Goal: Task Accomplishment & Management: Complete application form

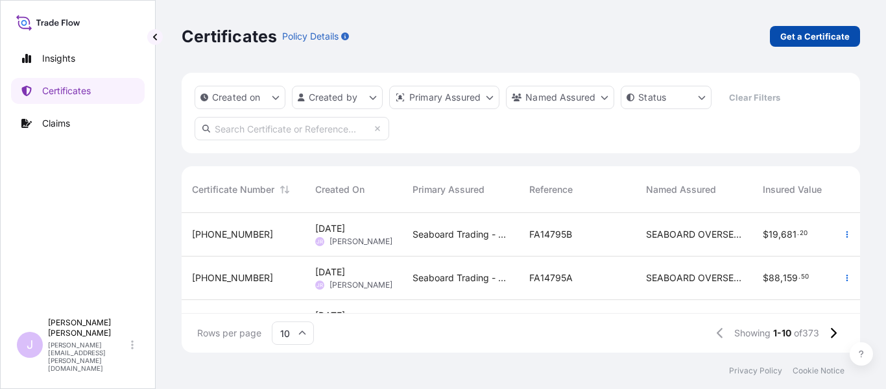
scroll to position [137, 669]
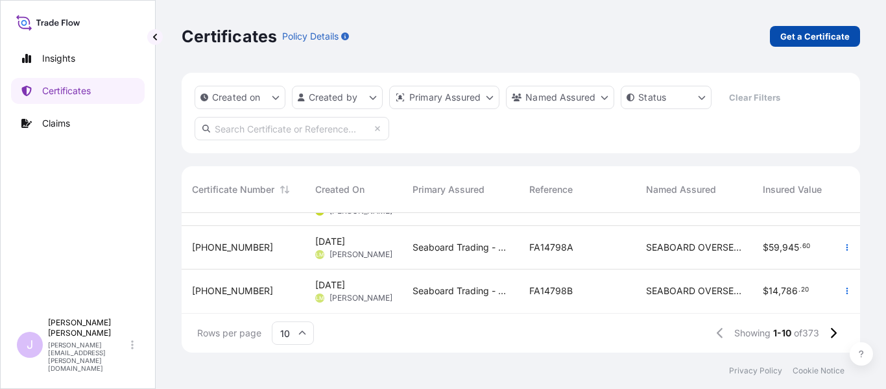
click at [826, 45] on link "Get a Certificate" at bounding box center [815, 36] width 90 height 21
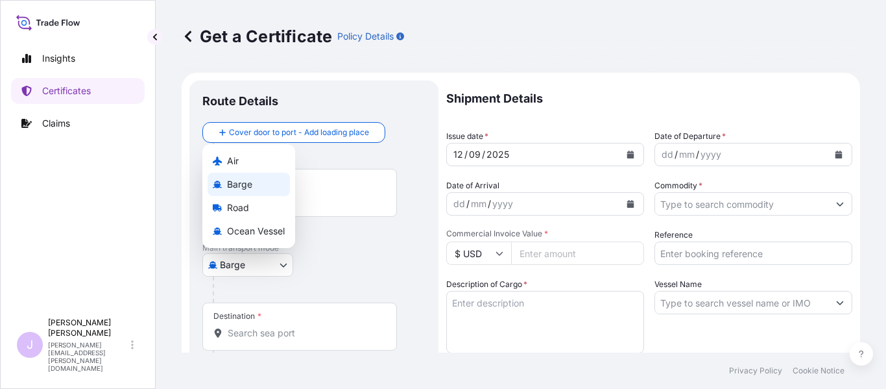
click at [282, 261] on body "Insights Certificates Claims J [PERSON_NAME] [PERSON_NAME][EMAIL_ADDRESS][PERSO…" at bounding box center [443, 194] width 886 height 389
click at [259, 228] on span "Ocean Vessel" at bounding box center [256, 230] width 58 height 13
select select "Ocean Vessel"
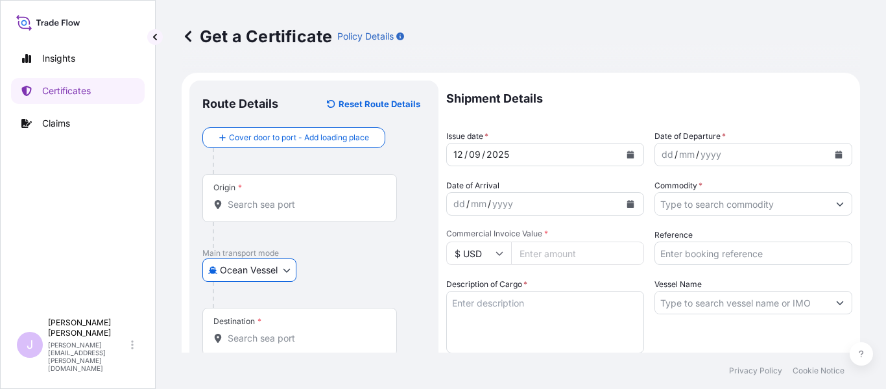
click at [340, 195] on div "Origin *" at bounding box center [299, 198] width 195 height 48
click at [340, 198] on input "Origin *" at bounding box center [304, 204] width 153 height 13
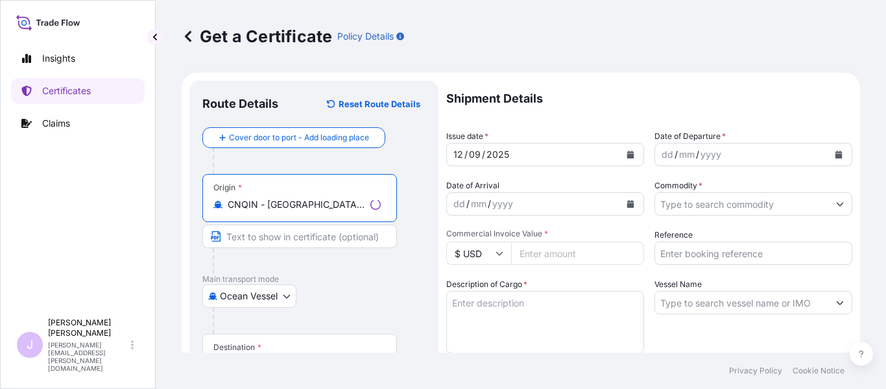
type input "CNQIN - [GEOGRAPHIC_DATA], [GEOGRAPHIC_DATA]"
click at [292, 341] on div "Destination *" at bounding box center [299, 357] width 195 height 48
click at [292, 357] on input "Destination *" at bounding box center [304, 363] width 153 height 13
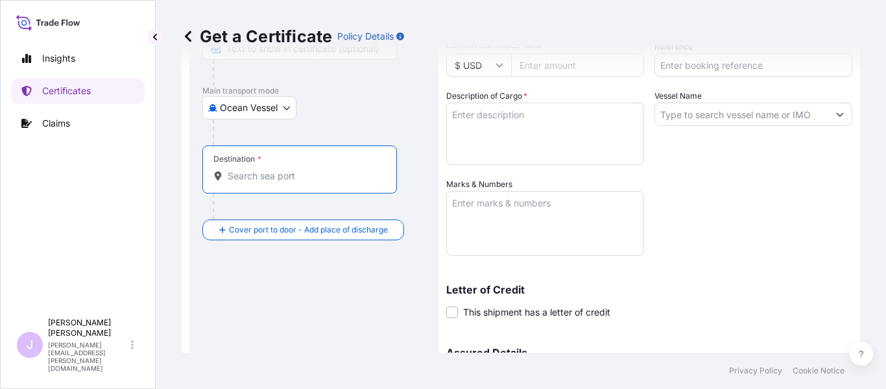
click at [333, 171] on input "Destination *" at bounding box center [304, 175] width 153 height 13
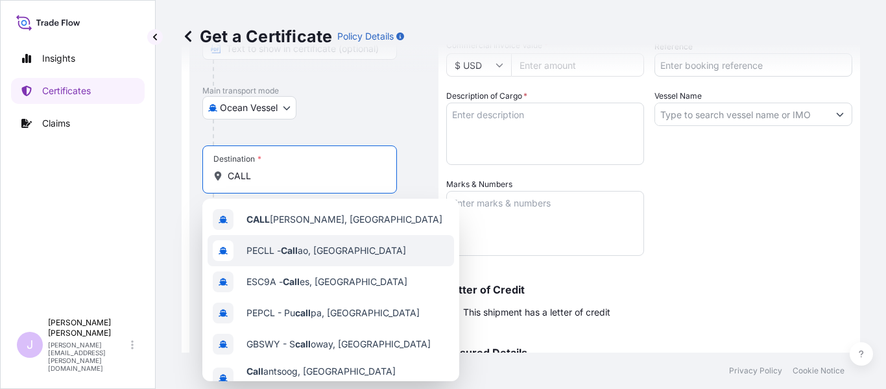
click at [310, 247] on span "PECLL - Call ao, [GEOGRAPHIC_DATA]" at bounding box center [326, 250] width 160 height 13
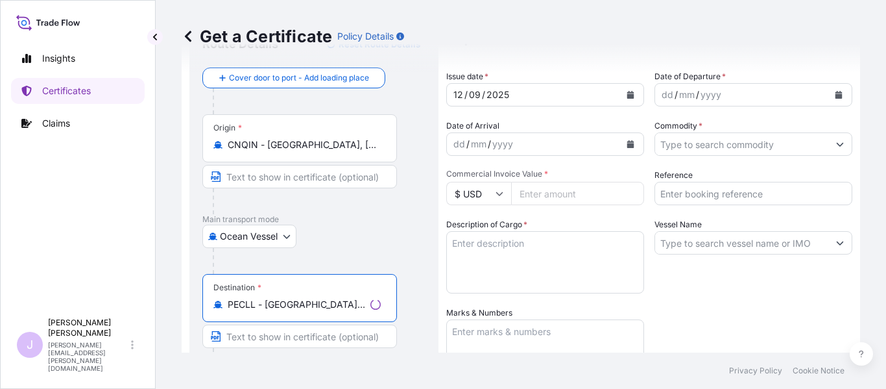
scroll to position [58, 0]
type input "PECLL - [GEOGRAPHIC_DATA], [GEOGRAPHIC_DATA]"
click at [673, 152] on input "Commodity *" at bounding box center [741, 145] width 173 height 23
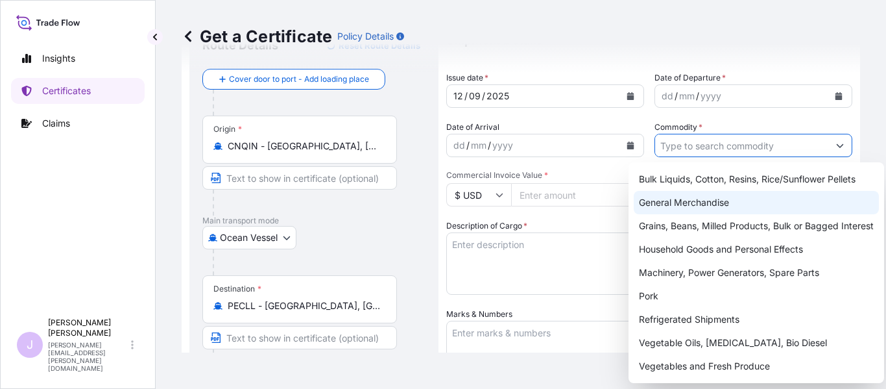
click at [674, 193] on div "General Merchandise" at bounding box center [756, 202] width 245 height 23
type input "General Merchandise"
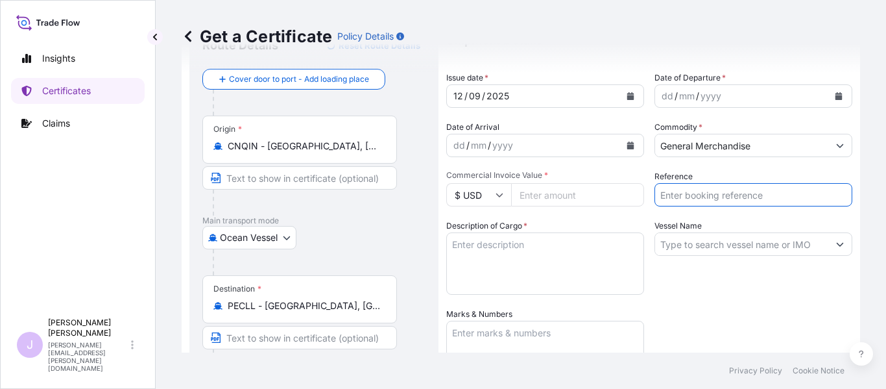
click at [683, 193] on input "Reference" at bounding box center [753, 194] width 198 height 23
type input "FA14806"
click at [835, 99] on icon "Calendar" at bounding box center [838, 96] width 7 height 8
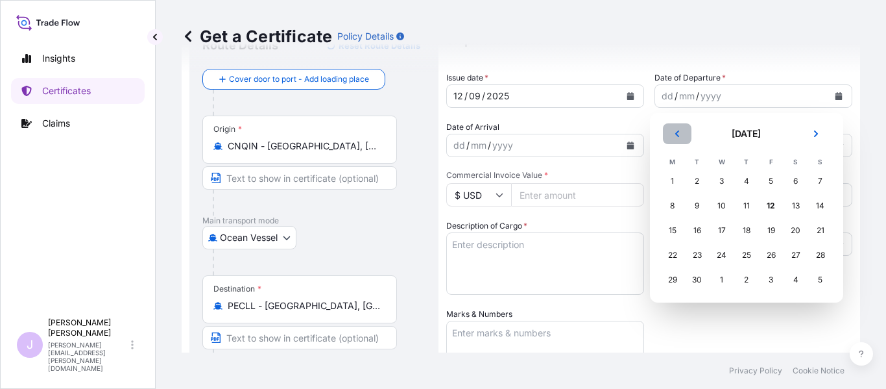
click at [680, 140] on button "Previous" at bounding box center [677, 133] width 29 height 21
click at [749, 280] on div "28" at bounding box center [746, 279] width 23 height 23
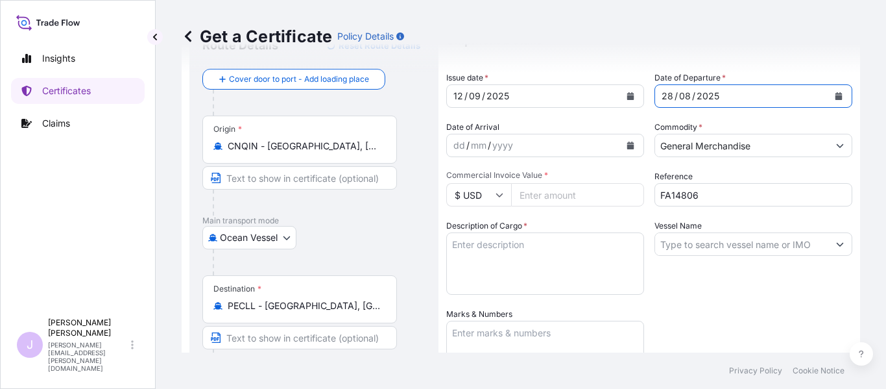
click at [523, 276] on textarea "Description of Cargo *" at bounding box center [545, 263] width 198 height 62
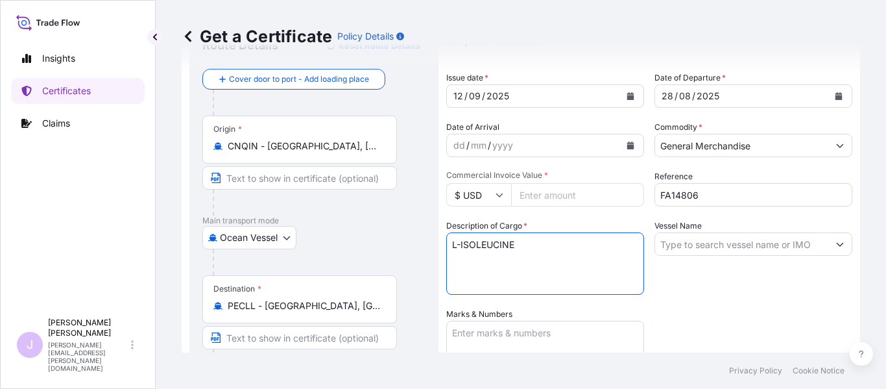
type textarea "L-ISOLEUCINE"
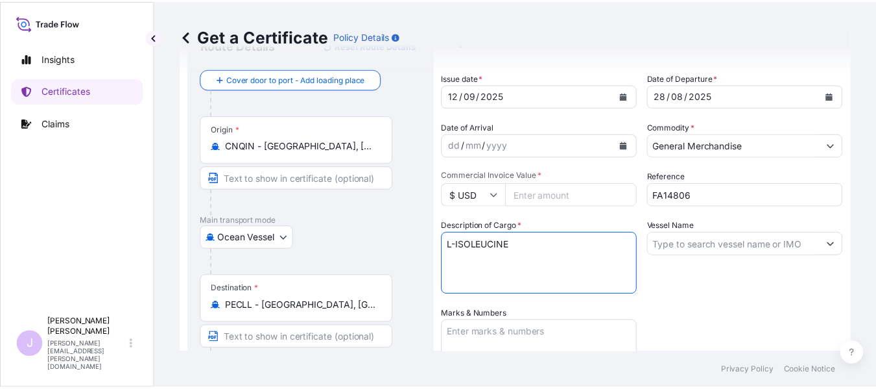
scroll to position [123, 0]
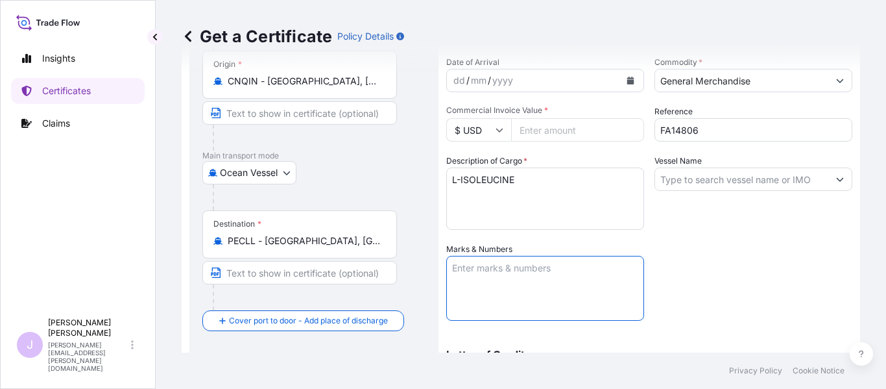
click at [536, 311] on textarea "Marks & Numbers" at bounding box center [545, 288] width 198 height 65
paste textarea "Seaboard Overseas [GEOGRAPHIC_DATA] S.A. Av. [PERSON_NAME][STREET_ADDRESS][PERS…"
type textarea "BL Seaboard Overseas Peru S.A. Av. [PERSON_NAME][STREET_ADDRESS][PERSON_NAME] R…"
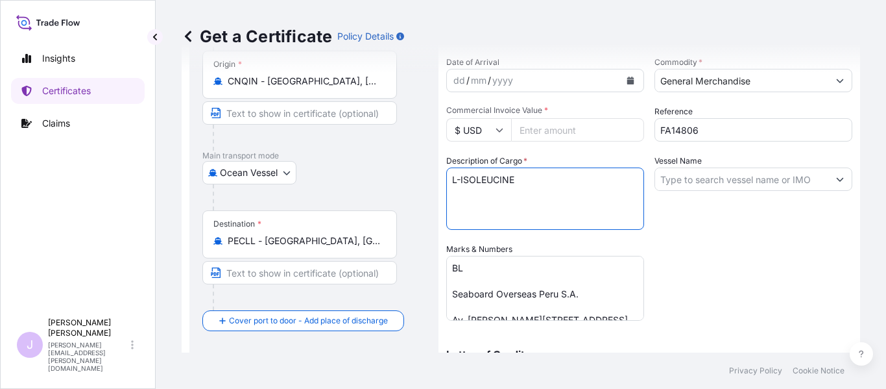
click at [494, 219] on textarea "L-ISOLEUCINE" at bounding box center [545, 198] width 198 height 62
click at [524, 177] on textarea "L-ISOLEUCINE" at bounding box center [545, 198] width 198 height 62
type textarea "L-ISOLEUCINE 1080 BAGS X 25 KGS"
click at [602, 127] on input "Commercial Invoice Value *" at bounding box center [577, 129] width 133 height 23
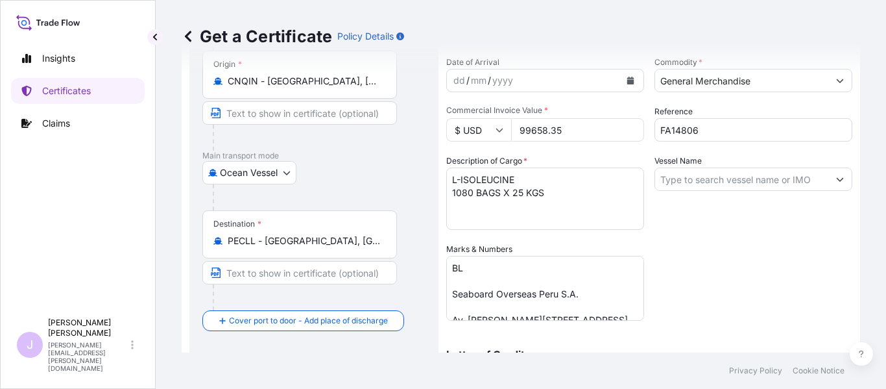
type input "99658.35"
click at [666, 171] on input "Vessel Name" at bounding box center [741, 178] width 173 height 23
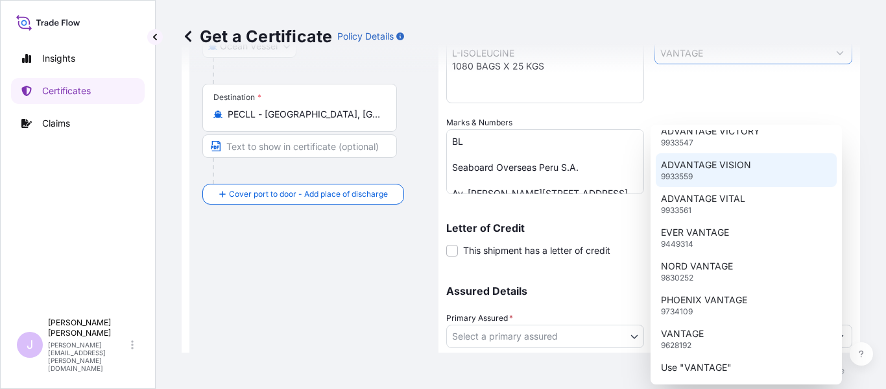
scroll to position [262, 0]
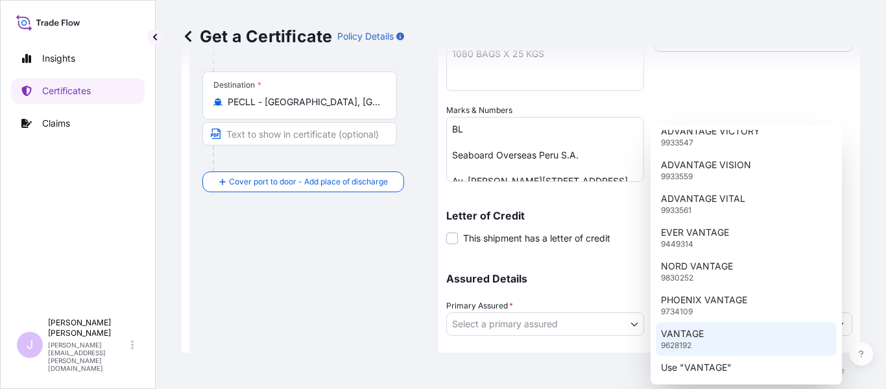
click at [729, 333] on div "VANTAGE 9628192" at bounding box center [747, 339] width 182 height 34
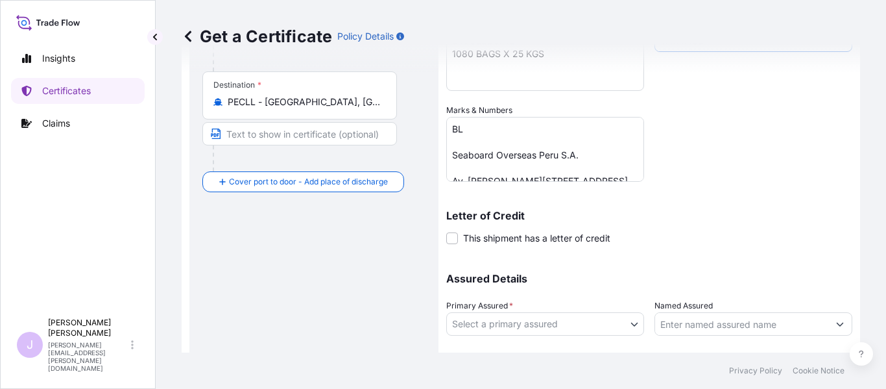
type input "VANTAGE"
click at [588, 328] on body "Insights Certificates Claims J [PERSON_NAME] [PERSON_NAME][EMAIL_ADDRESS][PERSO…" at bounding box center [443, 194] width 886 height 389
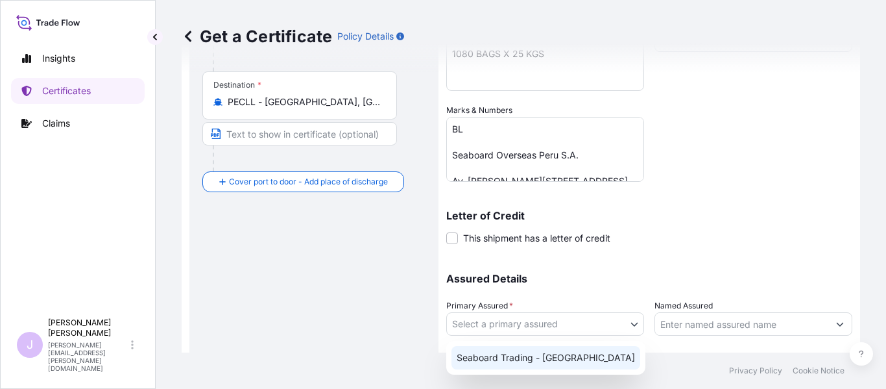
click at [510, 351] on div "Seaboard Trading - [GEOGRAPHIC_DATA]" at bounding box center [545, 357] width 189 height 23
select select "31639"
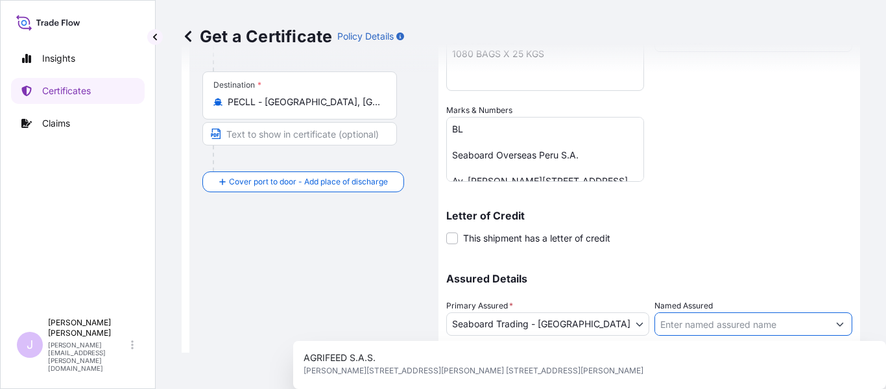
click at [684, 331] on input "Named Assured" at bounding box center [741, 323] width 173 height 23
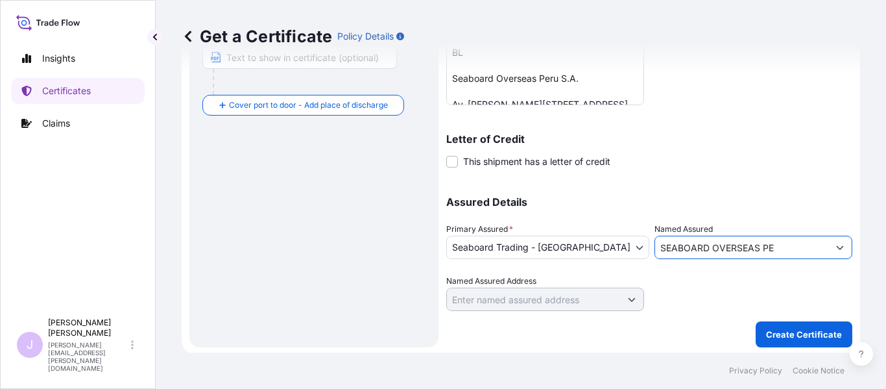
scroll to position [341, 0]
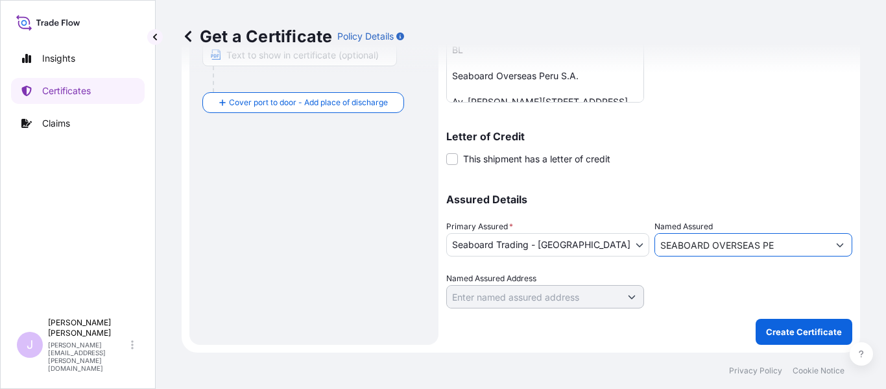
click at [794, 239] on input "SEABOARD OVERSEAS PE" at bounding box center [741, 244] width 173 height 23
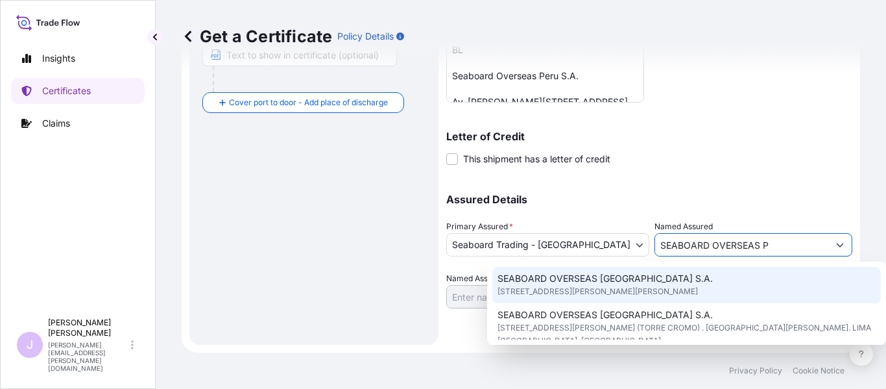
click at [725, 281] on div "SEABOARD OVERSEAS [GEOGRAPHIC_DATA] S.A. [STREET_ADDRESS][PERSON_NAME][PERSON_N…" at bounding box center [686, 285] width 389 height 36
type input "SEABOARD OVERSEAS [GEOGRAPHIC_DATA] S.A."
type input "[STREET_ADDRESS][PERSON_NAME][PERSON_NAME]"
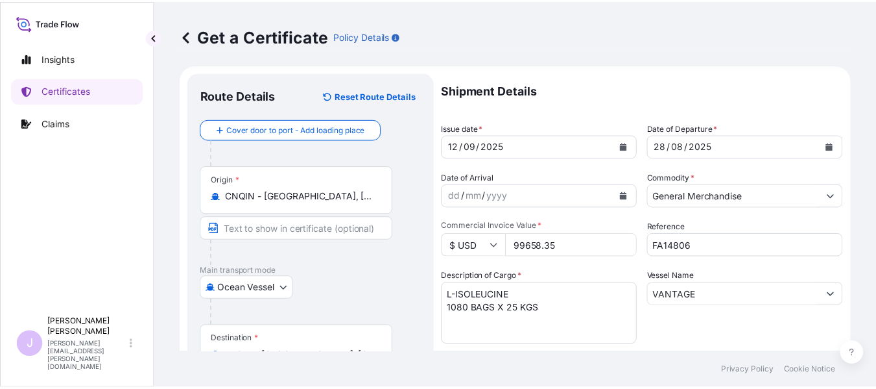
scroll to position [0, 0]
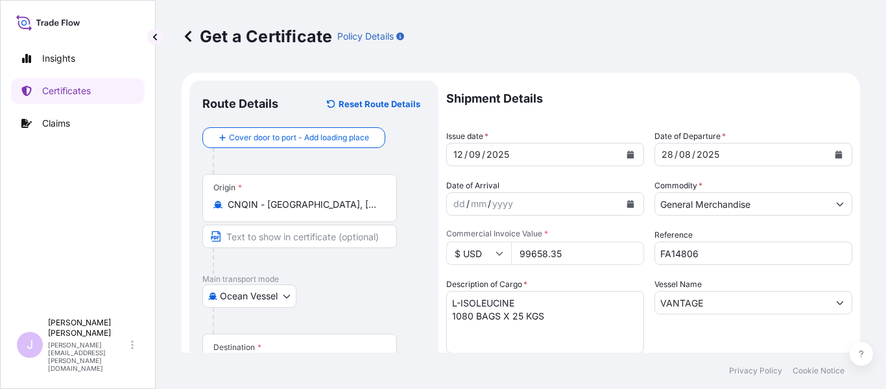
type input "SEABOARD OVERSEAS [GEOGRAPHIC_DATA] S.A."
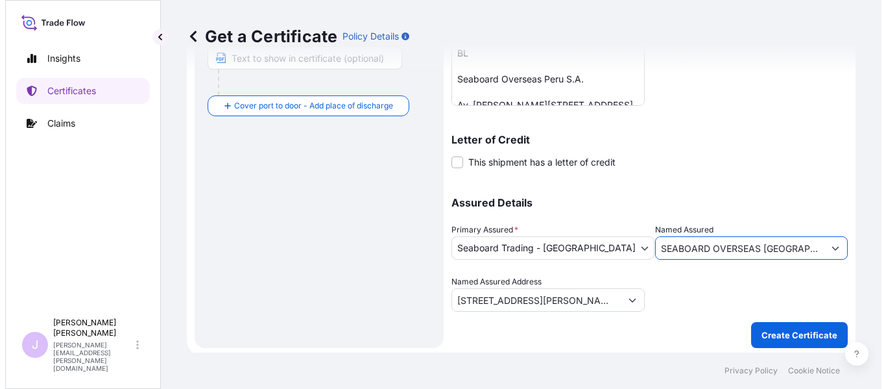
scroll to position [341, 0]
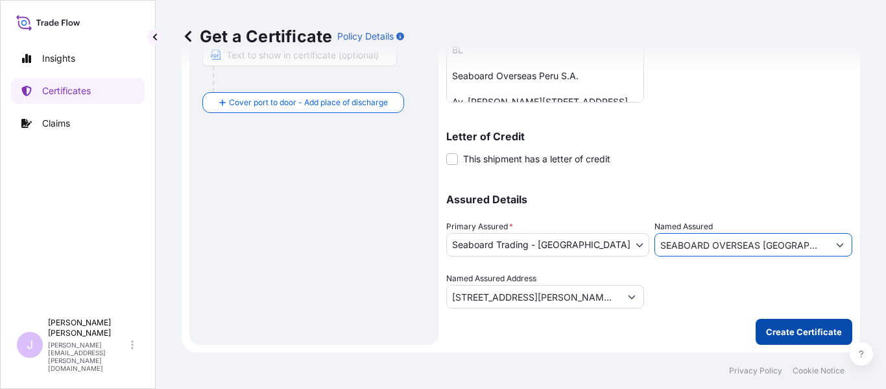
click at [799, 329] on p "Create Certificate" at bounding box center [804, 331] width 76 height 13
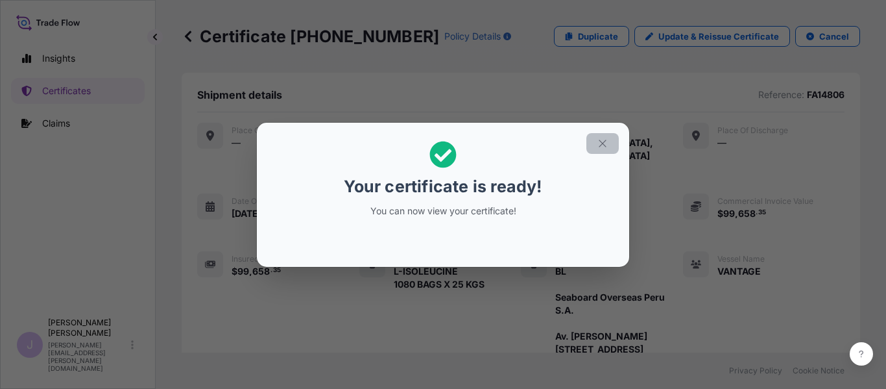
click at [607, 141] on icon "button" at bounding box center [603, 144] width 12 height 12
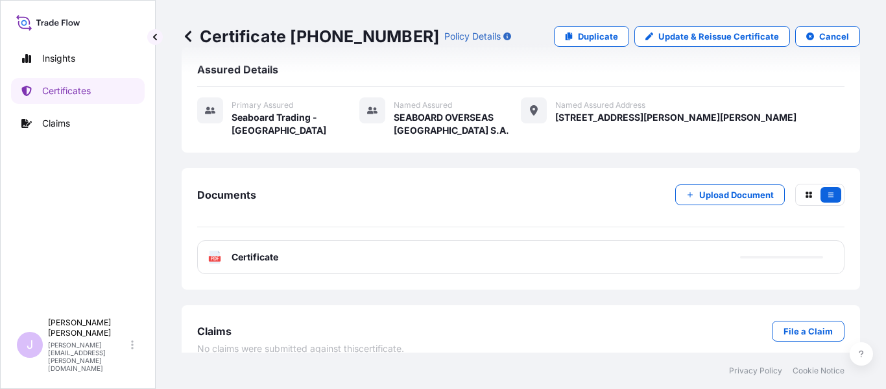
scroll to position [422, 0]
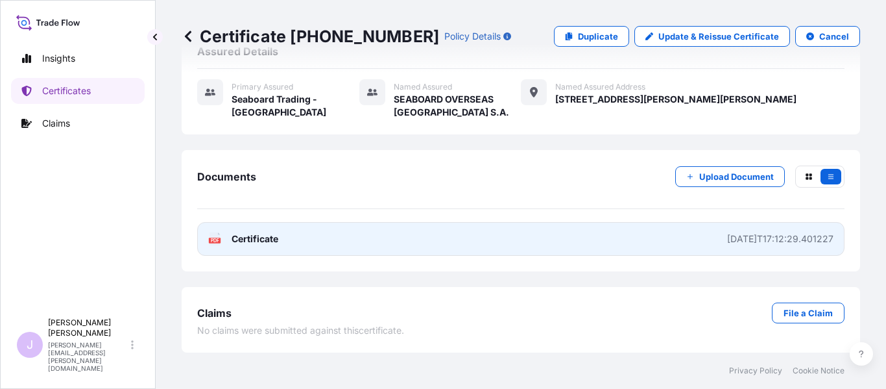
click at [497, 241] on link "PDF Certificate [DATE]T17:12:29.401227" at bounding box center [520, 239] width 647 height 34
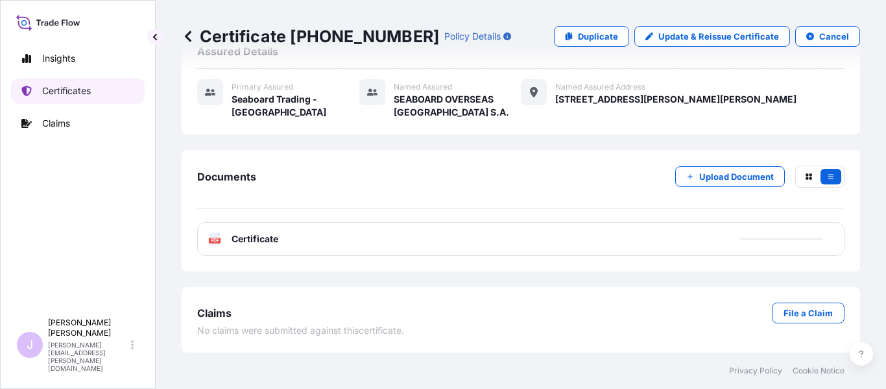
click at [93, 99] on link "Certificates" at bounding box center [78, 91] width 134 height 26
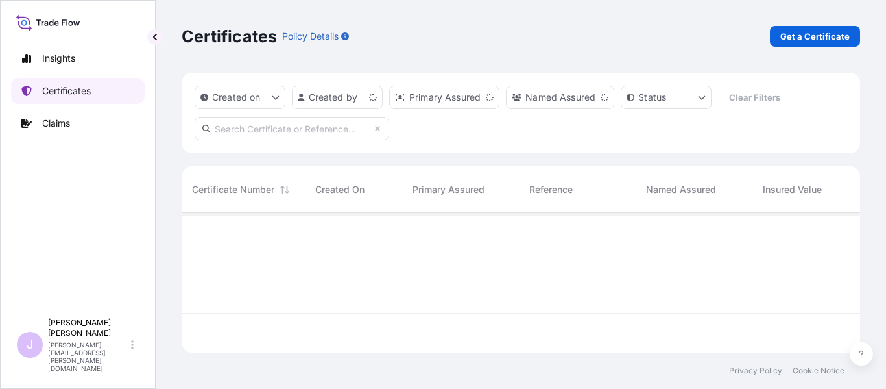
scroll to position [137, 669]
click at [806, 36] on p "Get a Certificate" at bounding box center [814, 36] width 69 height 13
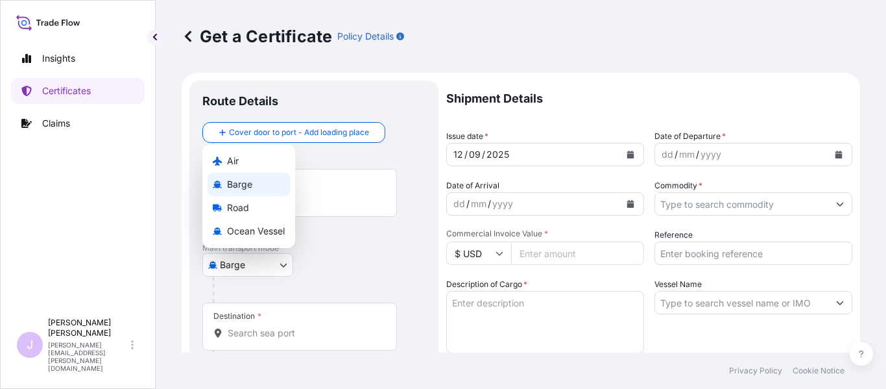
click at [269, 266] on body "Insights Certificates Claims J [PERSON_NAME] [PERSON_NAME][EMAIL_ADDRESS][PERSO…" at bounding box center [443, 194] width 886 height 389
click at [255, 225] on span "Ocean Vessel" at bounding box center [256, 230] width 58 height 13
select select "Ocean Vessel"
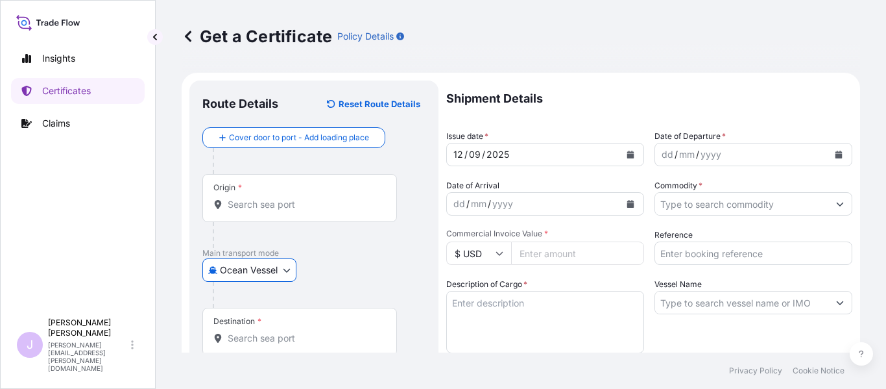
click at [331, 213] on div "Origin *" at bounding box center [299, 198] width 195 height 48
click at [331, 211] on input "Origin *" at bounding box center [304, 204] width 153 height 13
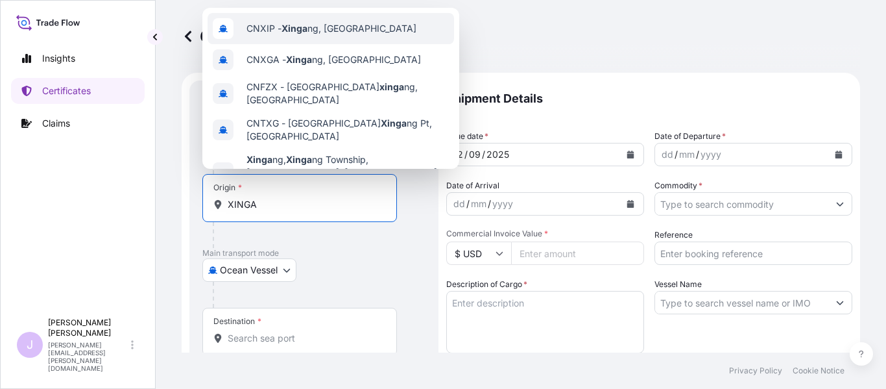
click at [350, 25] on span "CNXIP - Xinga ng, [GEOGRAPHIC_DATA]" at bounding box center [331, 28] width 170 height 13
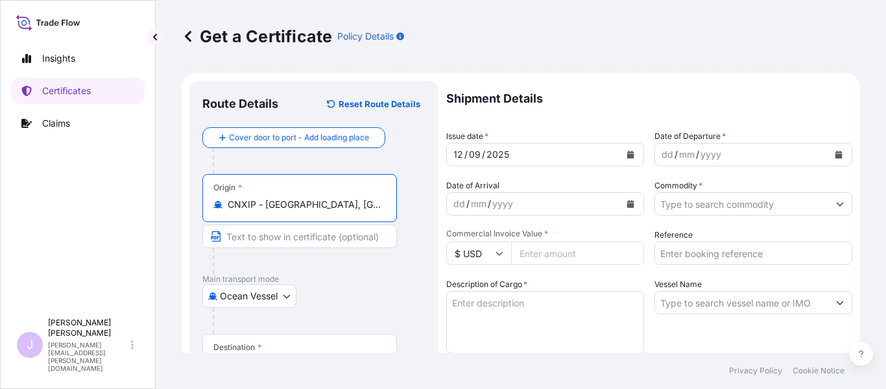
type input "CNXIP - [GEOGRAPHIC_DATA], [GEOGRAPHIC_DATA]"
click at [292, 341] on div "Destination *" at bounding box center [299, 357] width 195 height 48
click at [292, 357] on input "Destination *" at bounding box center [304, 363] width 153 height 13
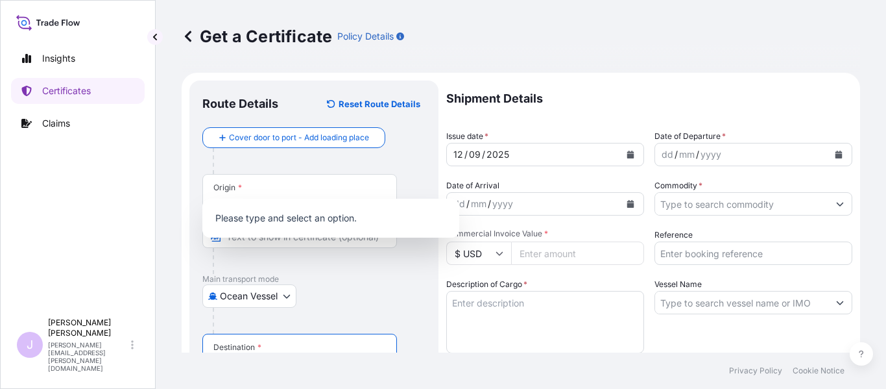
scroll to position [188, 0]
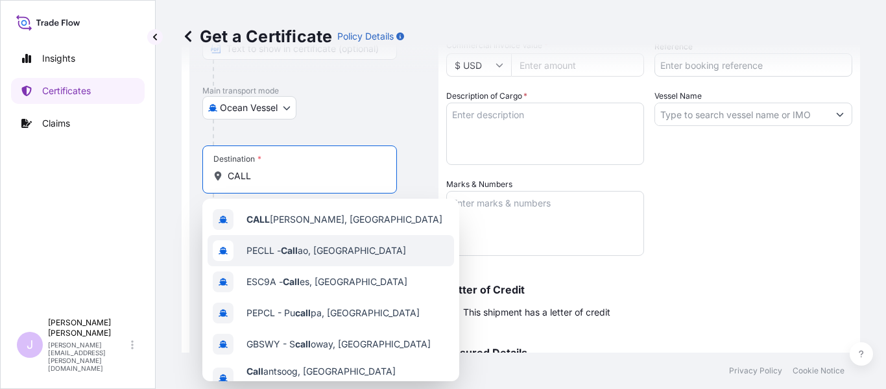
click at [322, 241] on div "PECLL - Call ao, [GEOGRAPHIC_DATA]" at bounding box center [331, 250] width 246 height 31
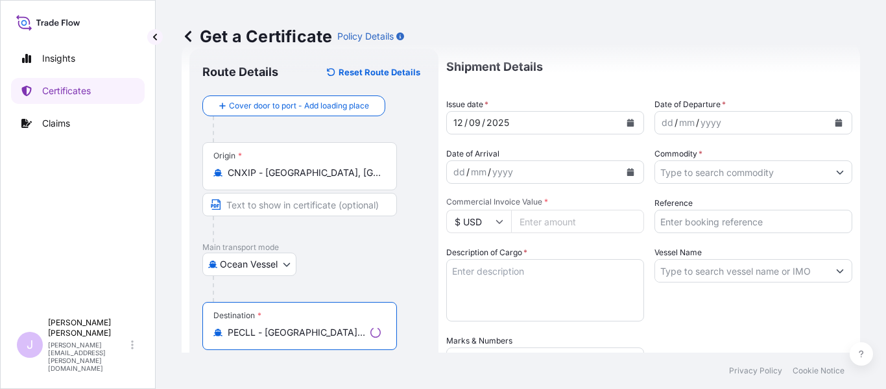
scroll to position [0, 0]
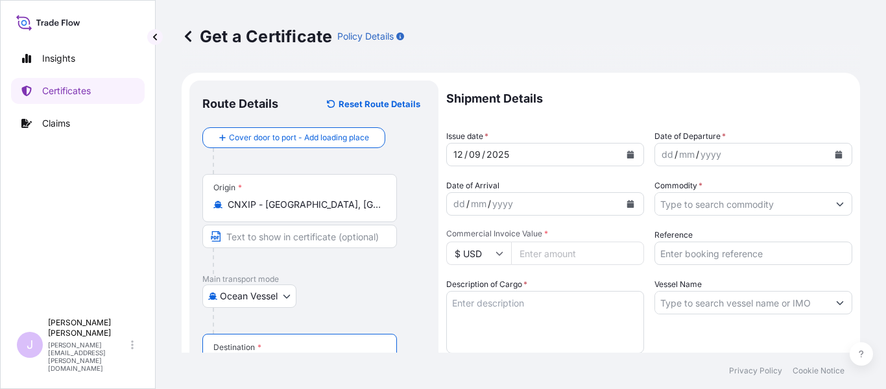
type input "PECLL - [GEOGRAPHIC_DATA], [GEOGRAPHIC_DATA]"
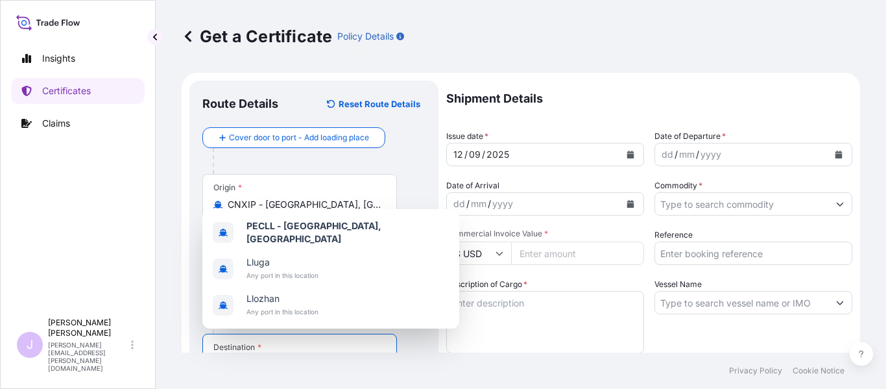
click at [828, 160] on button "Calendar" at bounding box center [838, 154] width 21 height 21
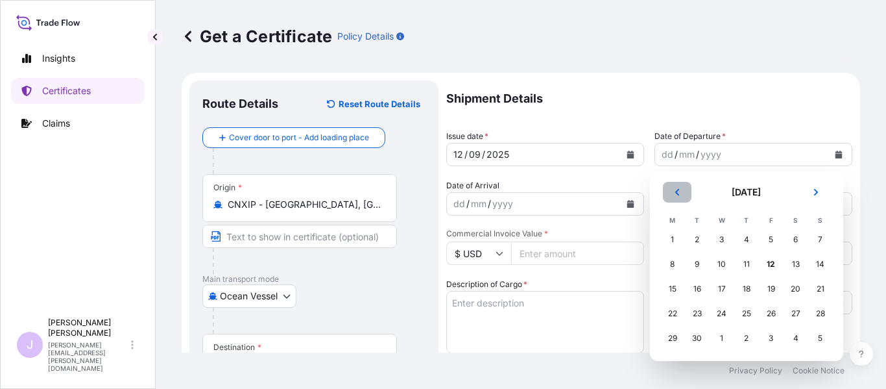
click at [679, 195] on icon "Previous" at bounding box center [677, 192] width 8 height 8
click at [777, 335] on div "29" at bounding box center [771, 337] width 23 height 23
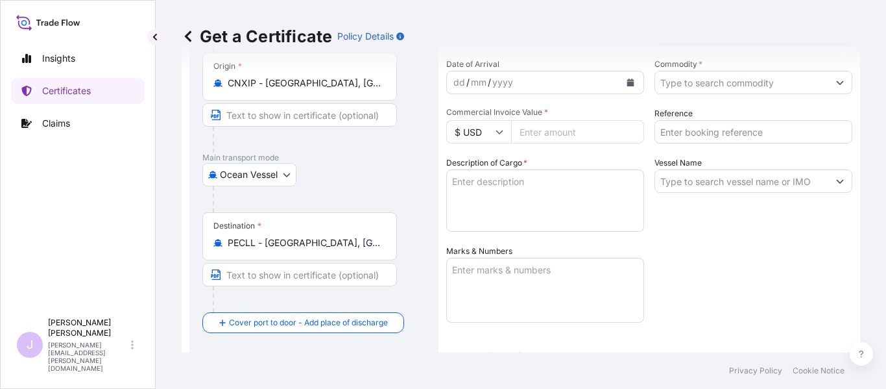
scroll to position [130, 0]
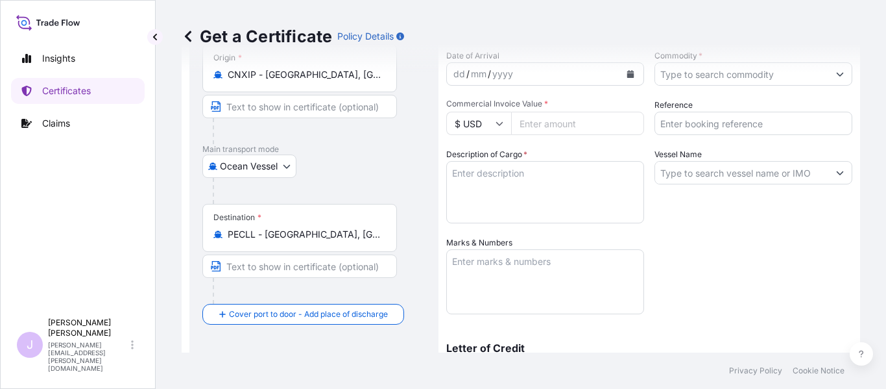
click at [551, 188] on textarea "Description of Cargo *" at bounding box center [545, 192] width 198 height 62
type textarea "L-VALINE"
click at [719, 119] on input "Reference" at bounding box center [753, 123] width 198 height 23
type input "FA14842"
click at [691, 172] on input "Vessel Name" at bounding box center [741, 172] width 173 height 23
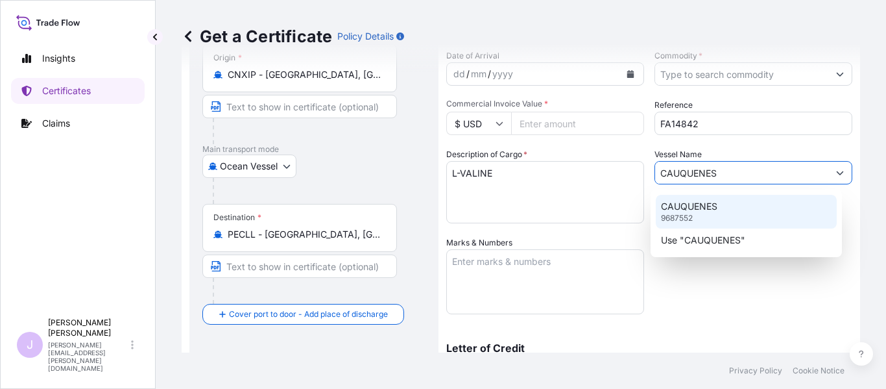
click at [699, 208] on p "CAUQUENES" at bounding box center [689, 206] width 56 height 13
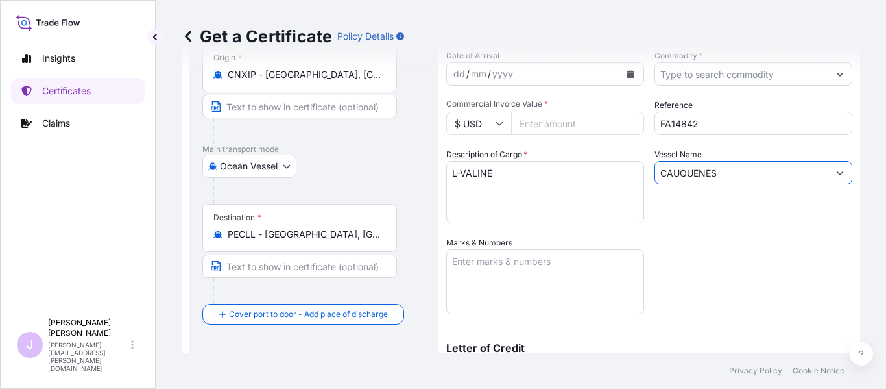
type input "CAUQUENES"
click at [578, 260] on textarea "Marks & Numbers" at bounding box center [545, 281] width 198 height 65
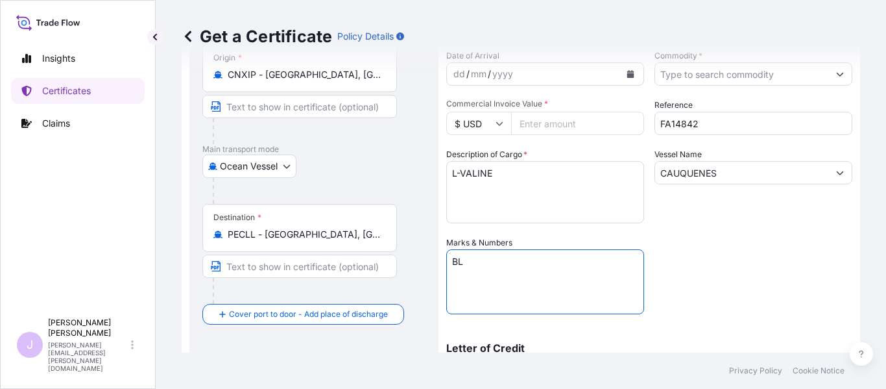
paste textarea "HLCUTS12507BBUA4"
click at [493, 304] on textarea "BL HLCUTS12507BBUA4" at bounding box center [545, 281] width 198 height 65
click at [498, 292] on textarea "BL HLCUTS12507BBUA4" at bounding box center [545, 281] width 198 height 65
click at [581, 261] on textarea "BL HLCUTS12507BBUA4" at bounding box center [545, 281] width 198 height 65
paste textarea "Seaboard Overseas [GEOGRAPHIC_DATA] S.A. Av. [PERSON_NAME][STREET_ADDRESS][PERS…"
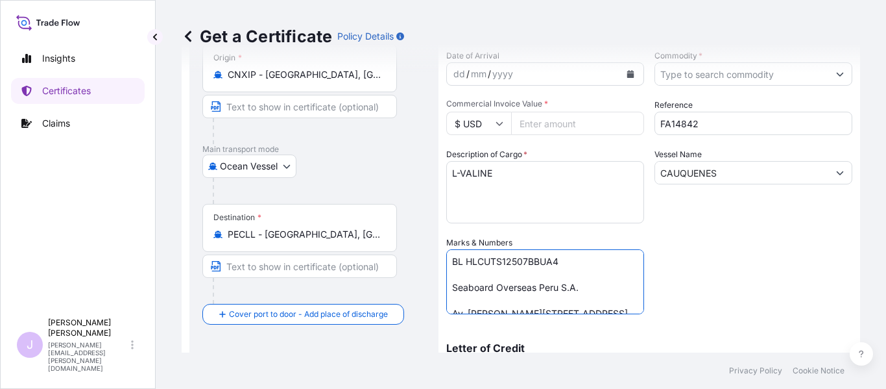
type textarea "BL HLCUTS12507BBUA4 Seaboard Overseas Peru S.A. Av. [PERSON_NAME][STREET_ADDRES…"
click at [599, 200] on textarea "L-VALINE" at bounding box center [545, 192] width 198 height 62
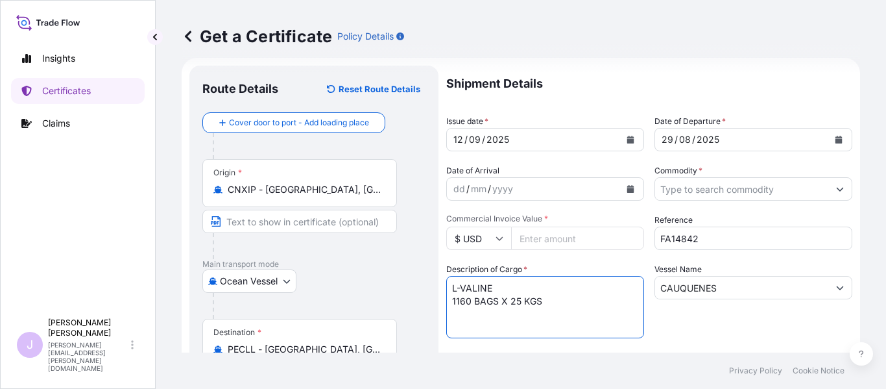
scroll to position [0, 0]
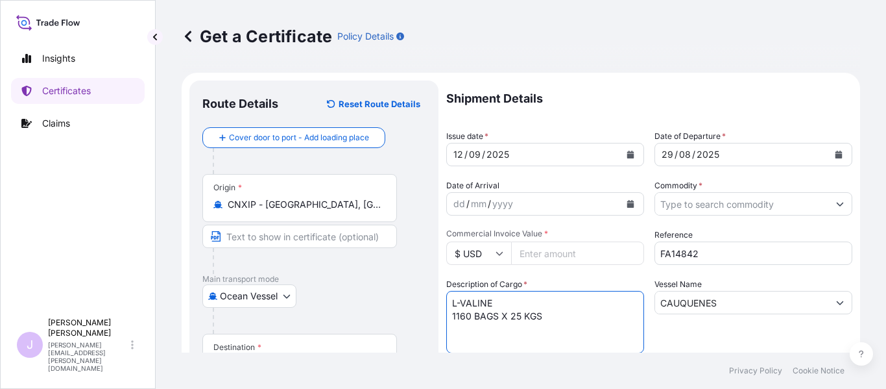
type textarea "L-VALINE 1160 BAGS X 25 KGS"
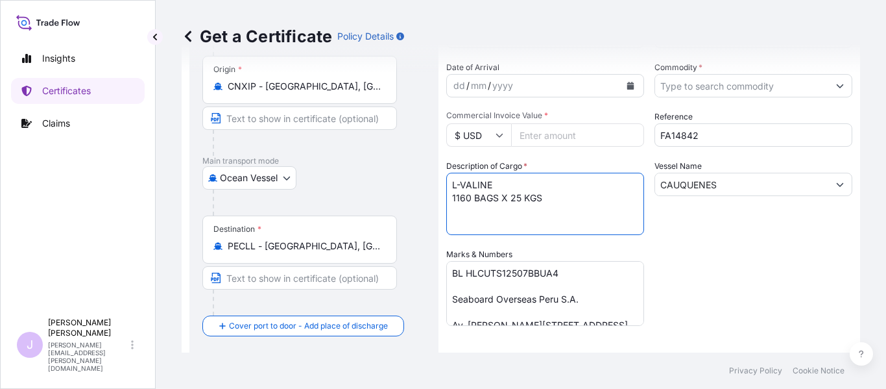
scroll to position [130, 0]
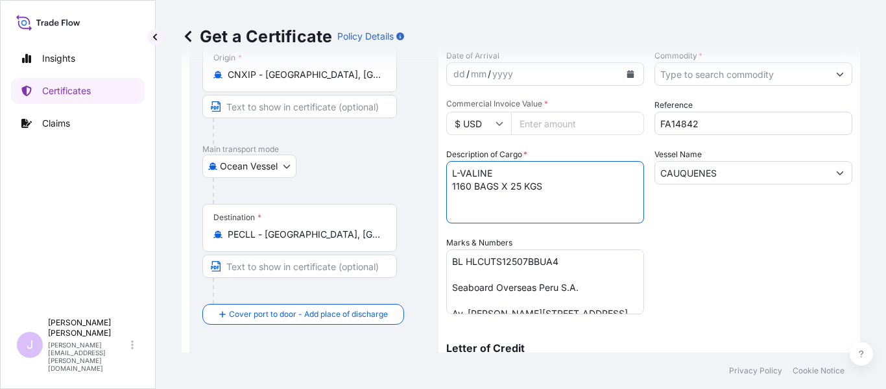
click at [545, 125] on input "Commercial Invoice Value *" at bounding box center [577, 123] width 133 height 23
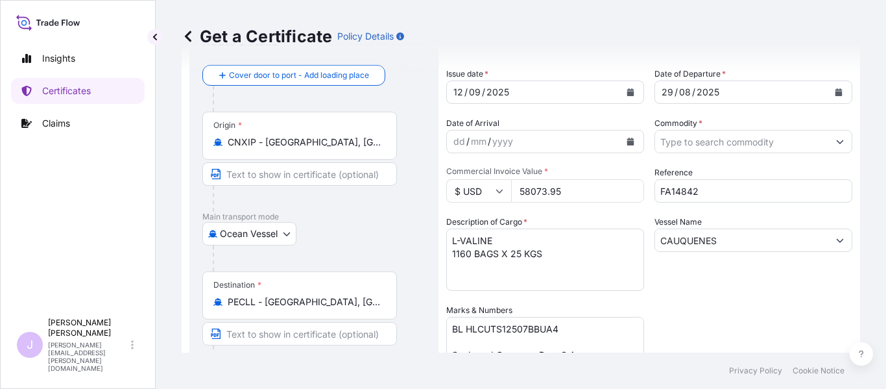
scroll to position [0, 0]
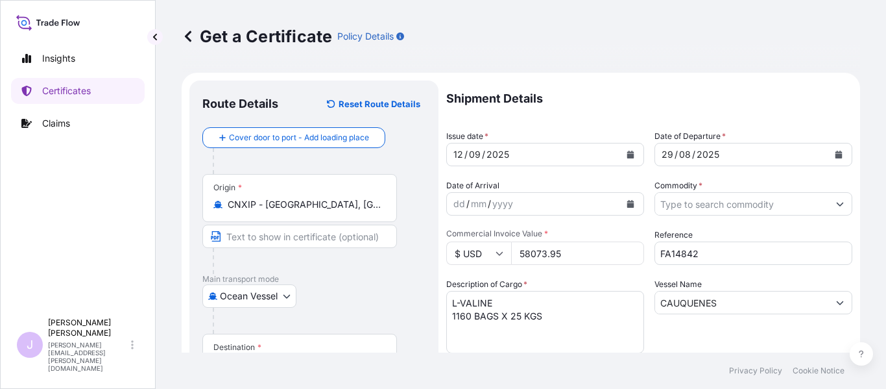
type input "58073.95"
click at [736, 200] on input "Commodity *" at bounding box center [741, 203] width 173 height 23
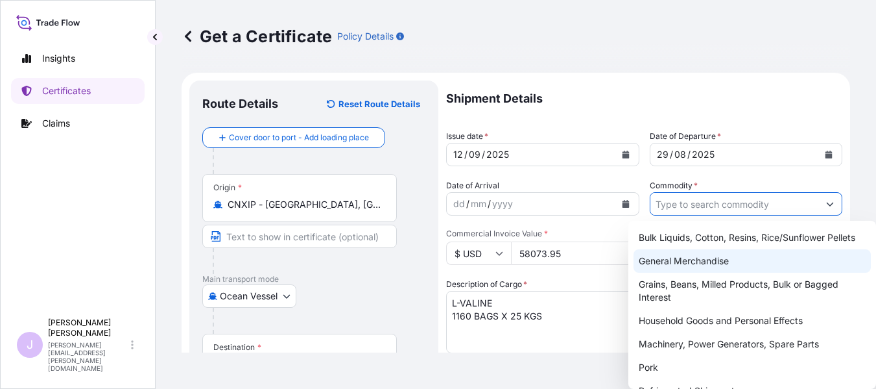
click at [675, 265] on div "General Merchandise" at bounding box center [752, 260] width 237 height 23
type input "General Merchandise"
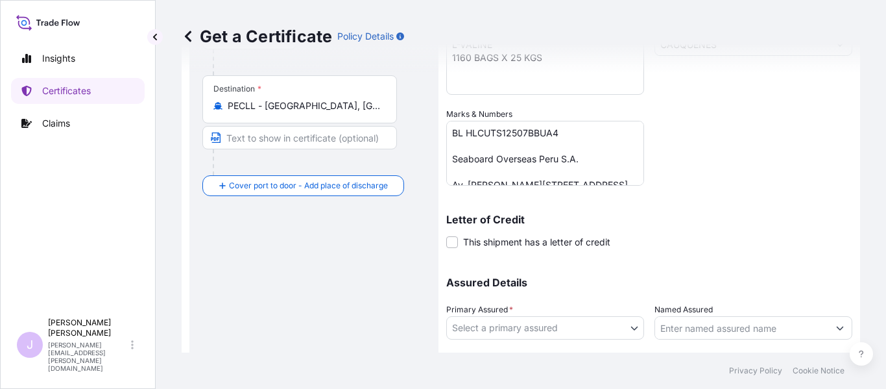
scroll to position [259, 0]
click at [617, 331] on body "9 options available. Insights Certificates Claims J [PERSON_NAME] [PERSON_NAME]…" at bounding box center [443, 194] width 886 height 389
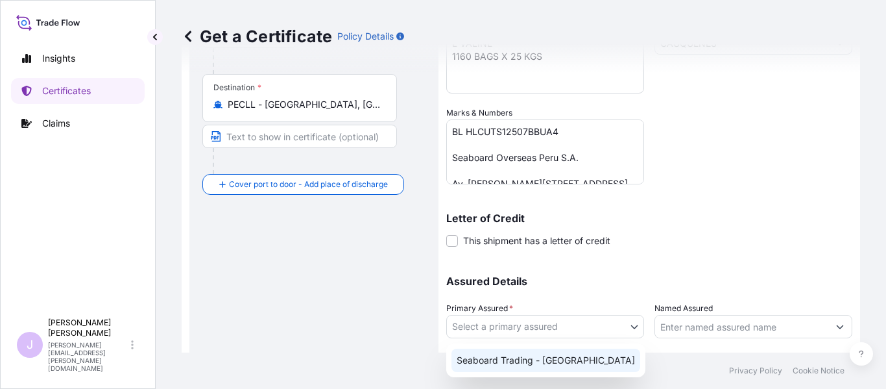
click at [599, 372] on div "Seaboard Trading - [GEOGRAPHIC_DATA]" at bounding box center [545, 360] width 199 height 34
click at [573, 364] on div "Seaboard Trading - [GEOGRAPHIC_DATA]" at bounding box center [545, 359] width 189 height 23
select select "31639"
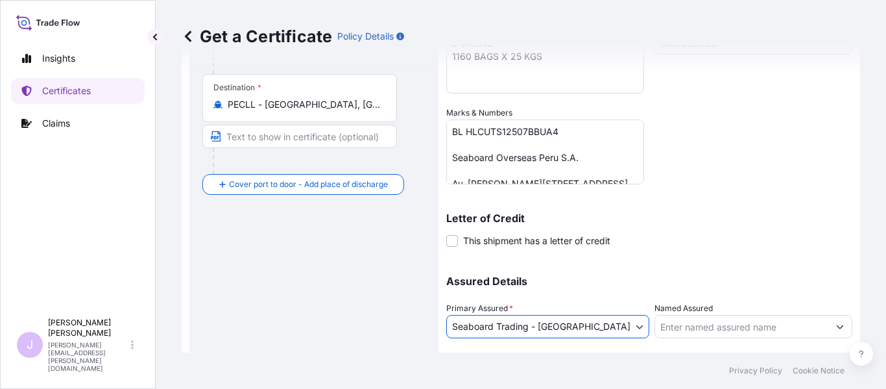
click at [672, 332] on input "Named Assured" at bounding box center [741, 326] width 173 height 23
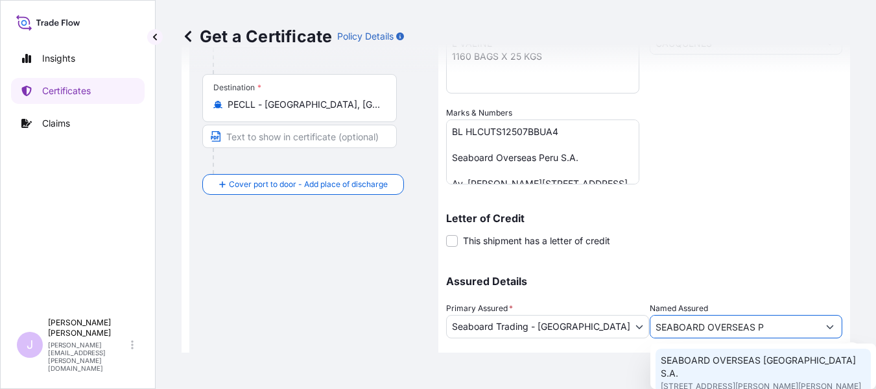
click at [732, 355] on span "SEABOARD OVERSEAS [GEOGRAPHIC_DATA] S.A." at bounding box center [764, 366] width 206 height 26
type input "SEABOARD OVERSEAS [GEOGRAPHIC_DATA] S.A."
type input "[STREET_ADDRESS][PERSON_NAME][PERSON_NAME]"
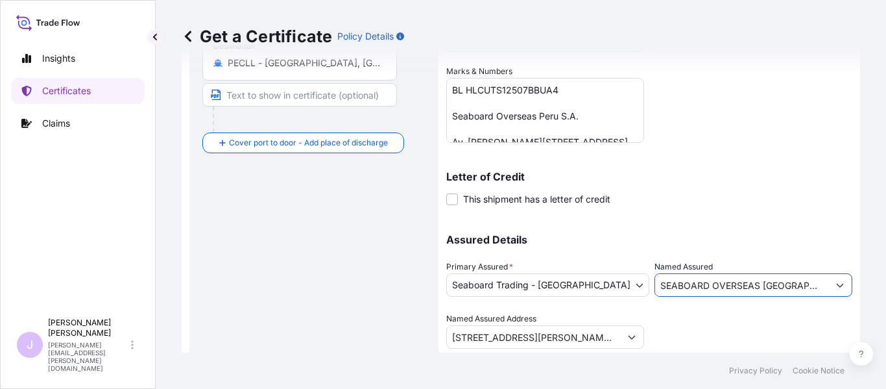
scroll to position [341, 0]
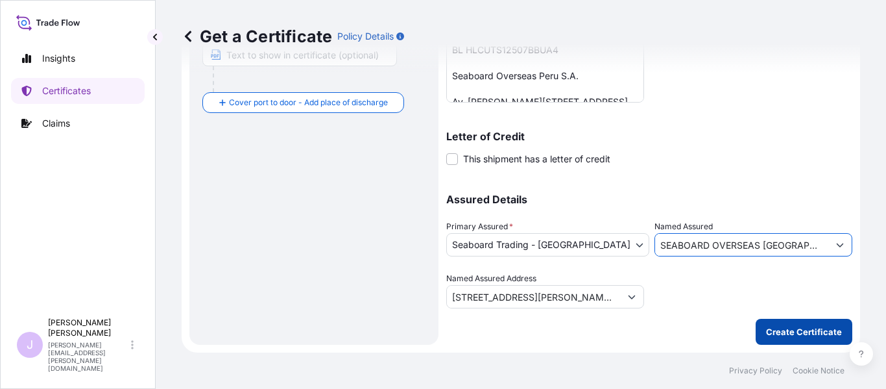
type input "SEABOARD OVERSEAS [GEOGRAPHIC_DATA] S.A."
click at [826, 329] on p "Create Certificate" at bounding box center [804, 331] width 76 height 13
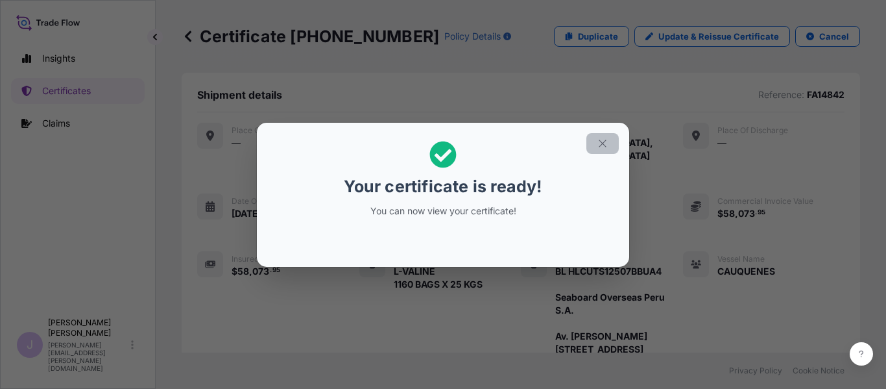
click at [601, 139] on icon "button" at bounding box center [603, 144] width 12 height 12
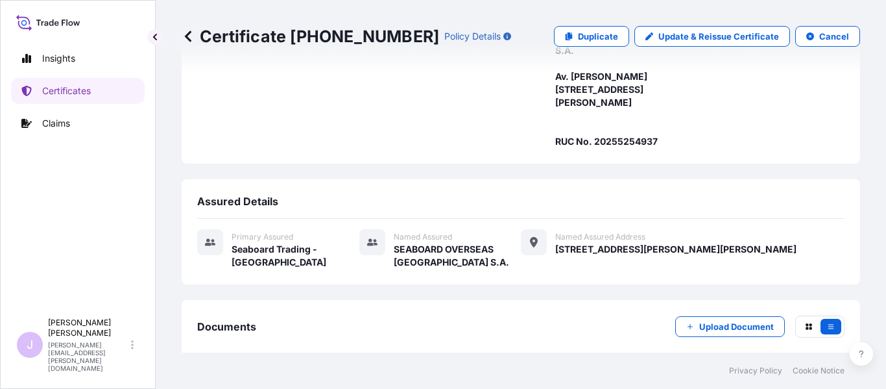
scroll to position [422, 0]
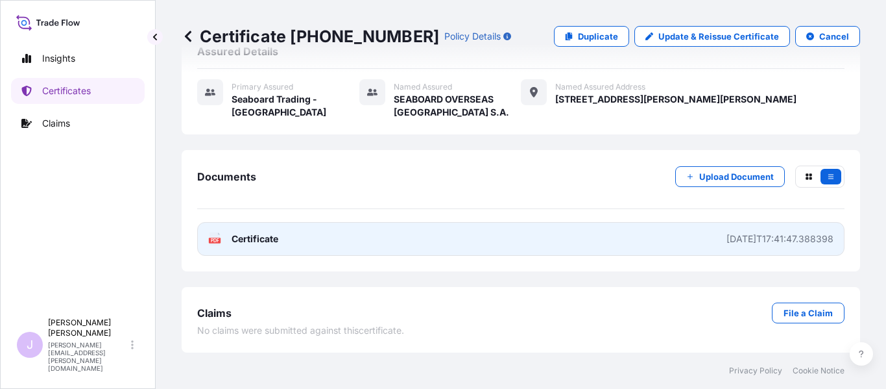
click at [453, 228] on link "PDF Certificate [DATE]T17:41:47.388398" at bounding box center [520, 239] width 647 height 34
